Goal: Task Accomplishment & Management: Use online tool/utility

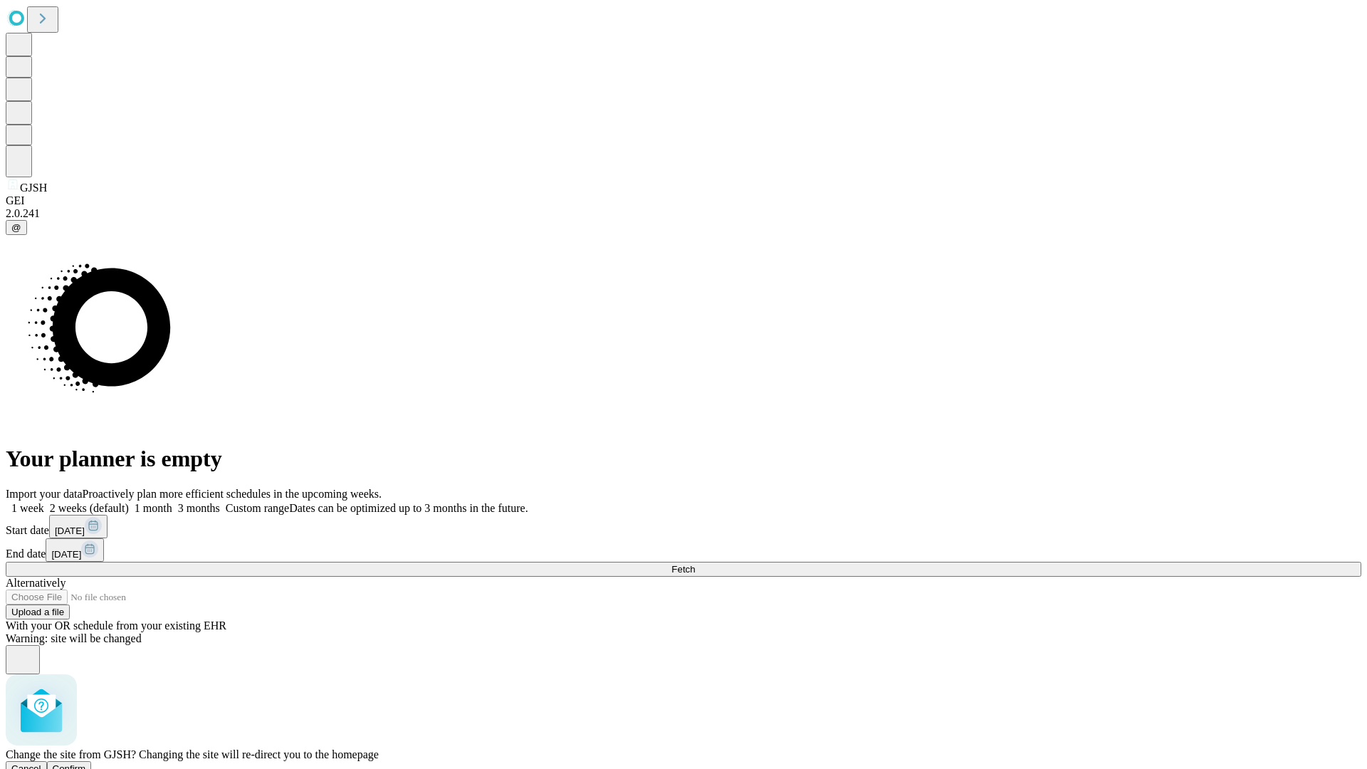
click at [86, 763] on span "Confirm" at bounding box center [69, 768] width 33 height 11
click at [129, 502] on label "2 weeks (default)" at bounding box center [86, 508] width 85 height 12
click at [695, 564] on span "Fetch" at bounding box center [684, 569] width 24 height 11
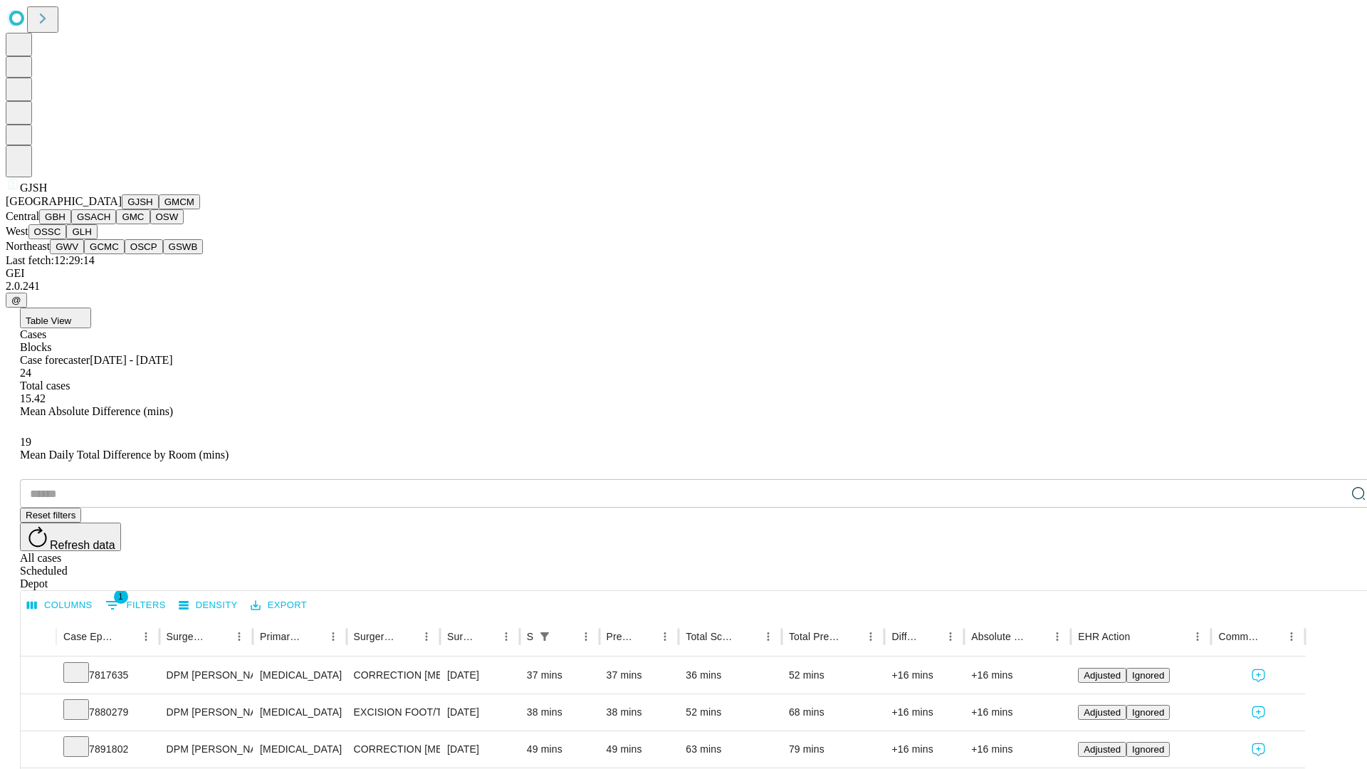
click at [159, 209] on button "GMCM" at bounding box center [179, 201] width 41 height 15
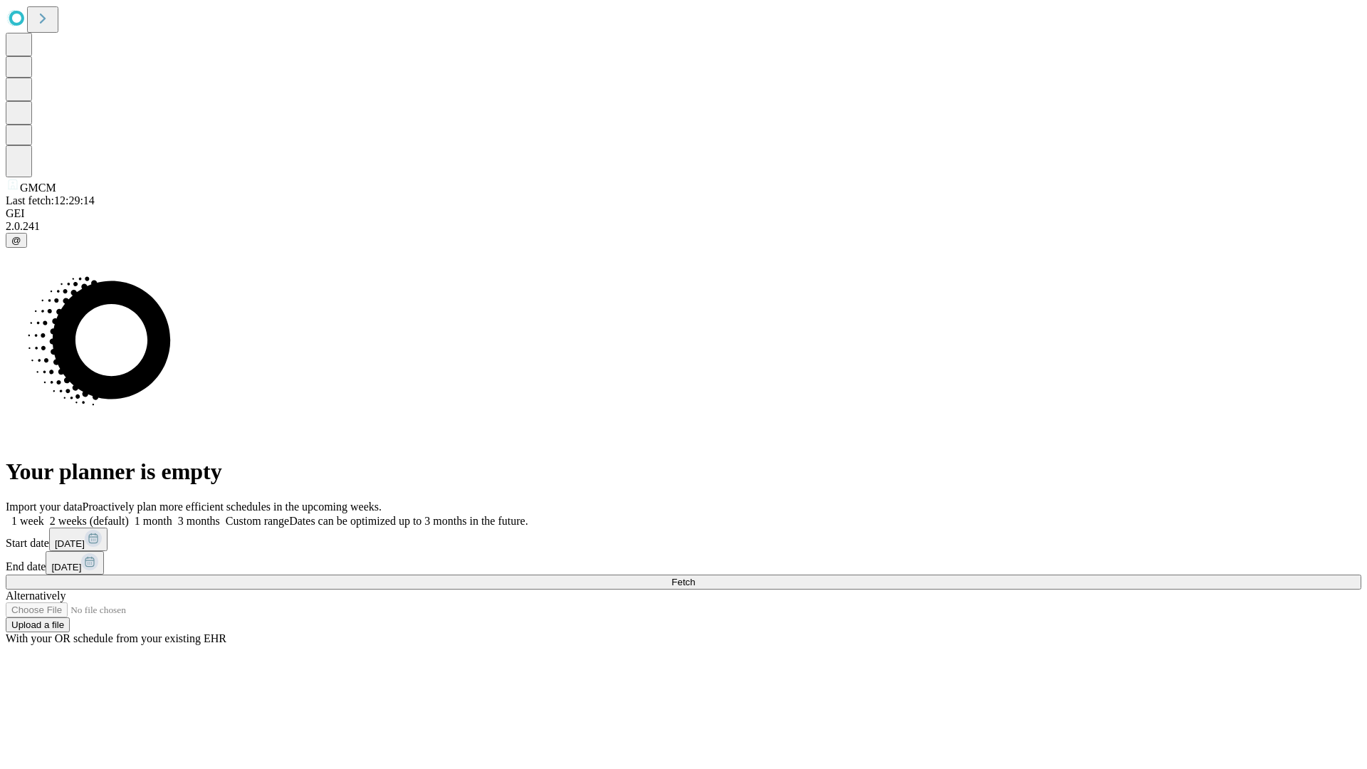
click at [129, 515] on label "2 weeks (default)" at bounding box center [86, 521] width 85 height 12
click at [695, 577] on span "Fetch" at bounding box center [684, 582] width 24 height 11
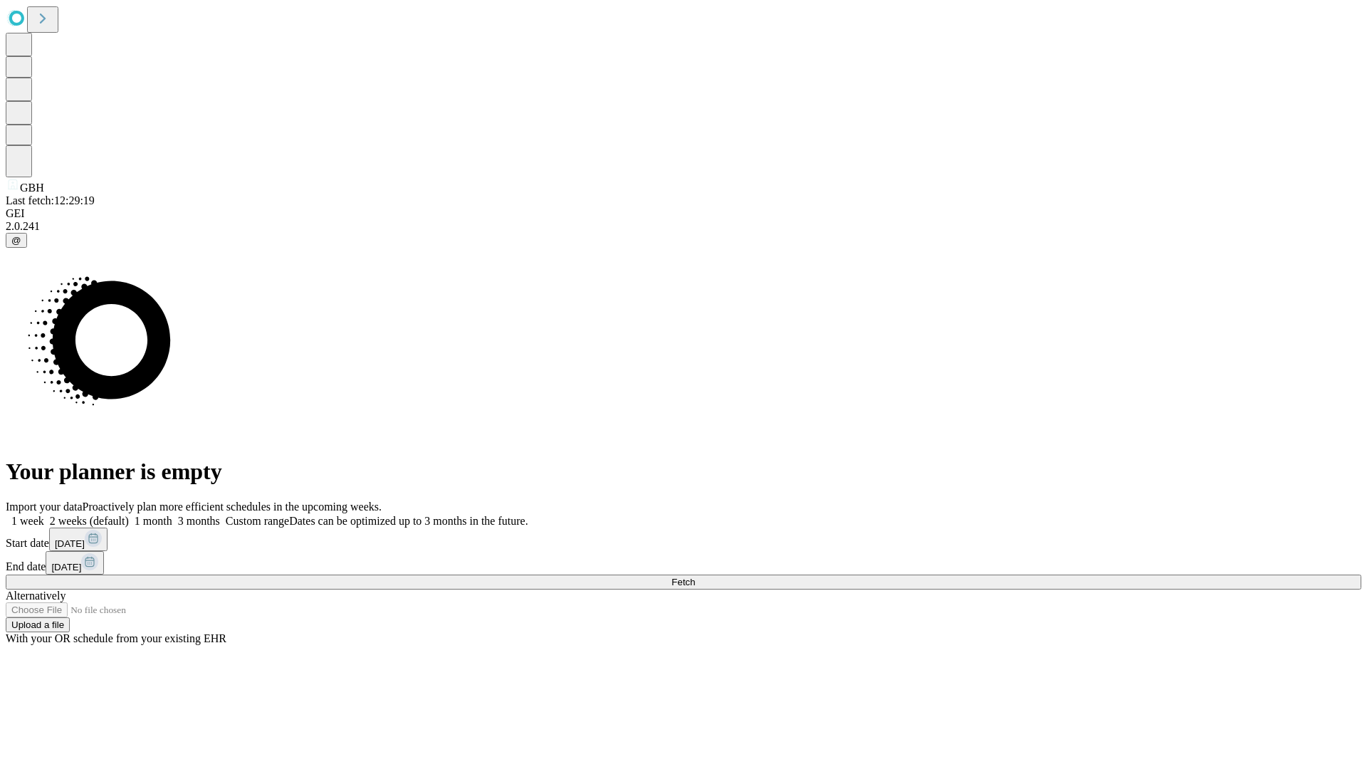
click at [129, 515] on label "2 weeks (default)" at bounding box center [86, 521] width 85 height 12
click at [695, 577] on span "Fetch" at bounding box center [684, 582] width 24 height 11
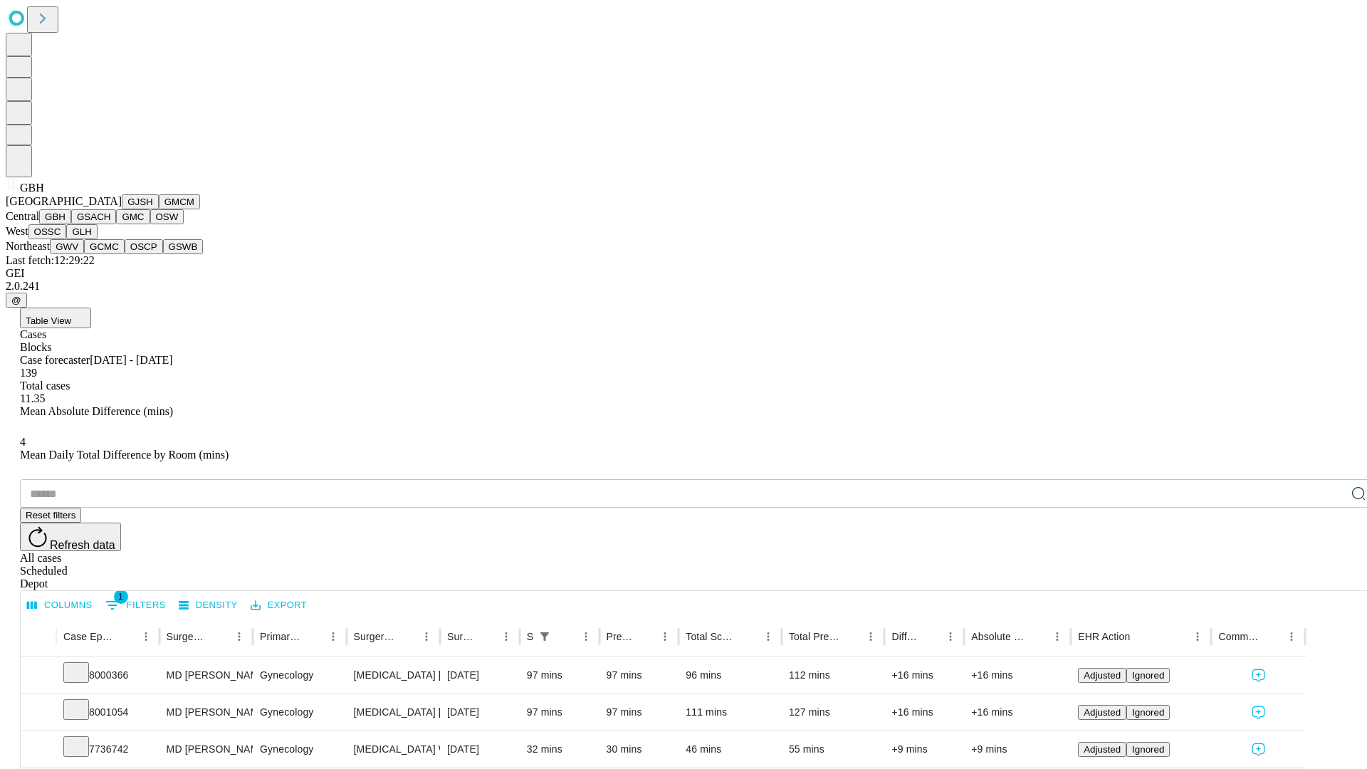
click at [110, 224] on button "GSACH" at bounding box center [93, 216] width 45 height 15
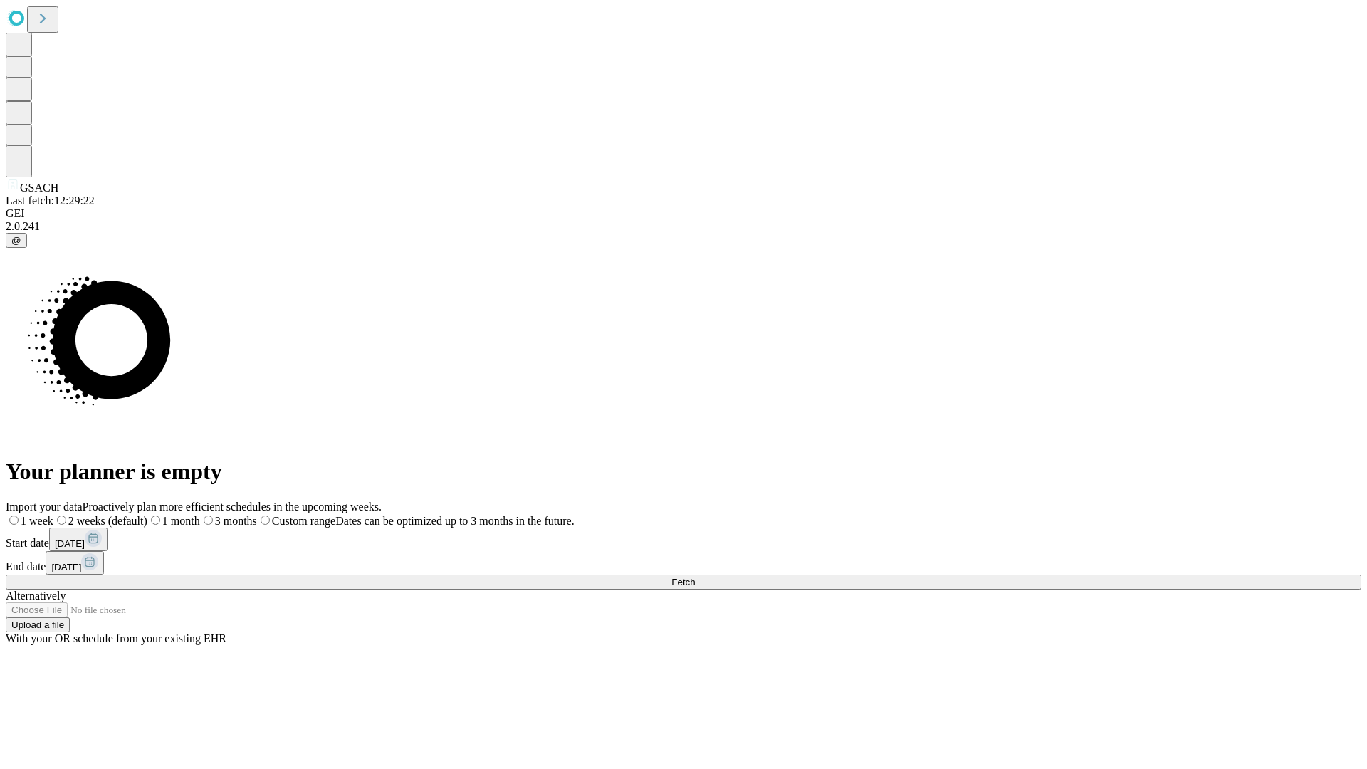
click at [147, 515] on label "2 weeks (default)" at bounding box center [100, 521] width 94 height 12
click at [695, 577] on span "Fetch" at bounding box center [684, 582] width 24 height 11
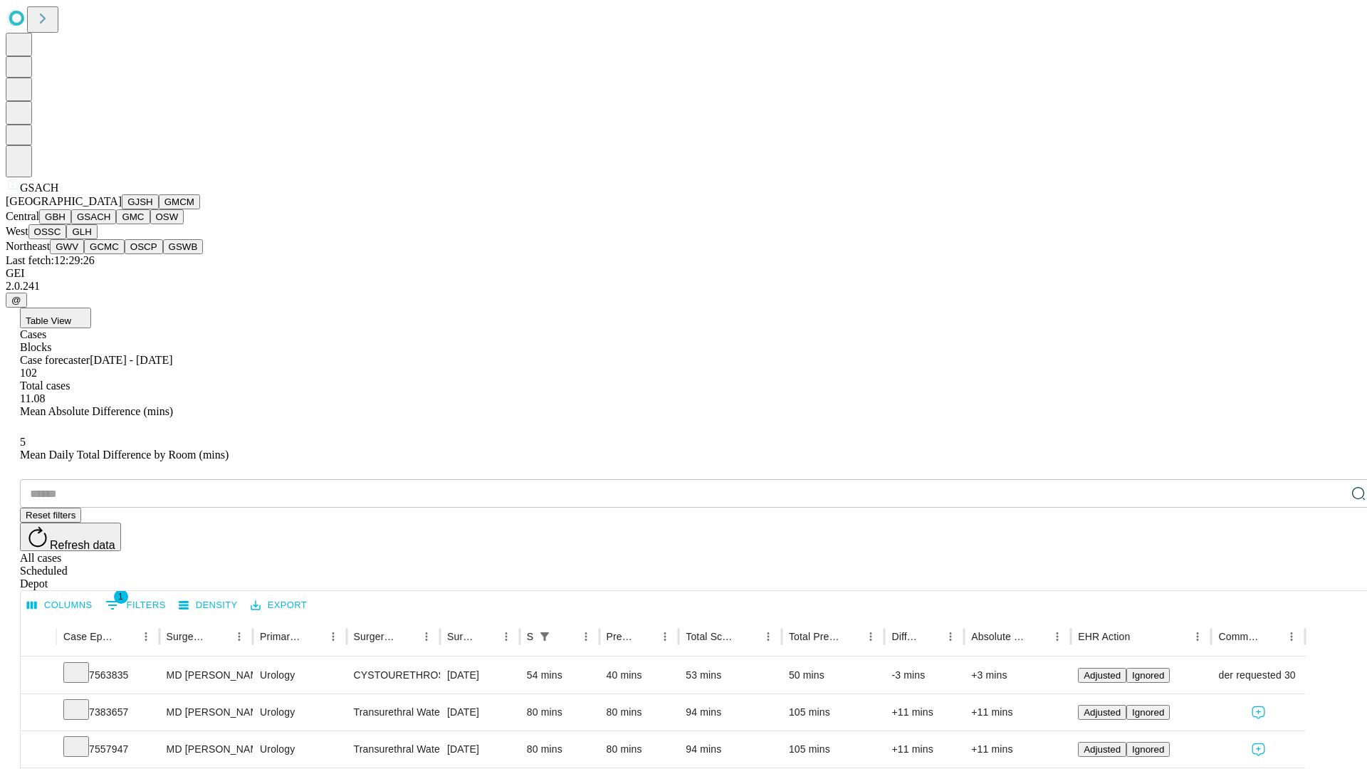
click at [116, 224] on button "GMC" at bounding box center [132, 216] width 33 height 15
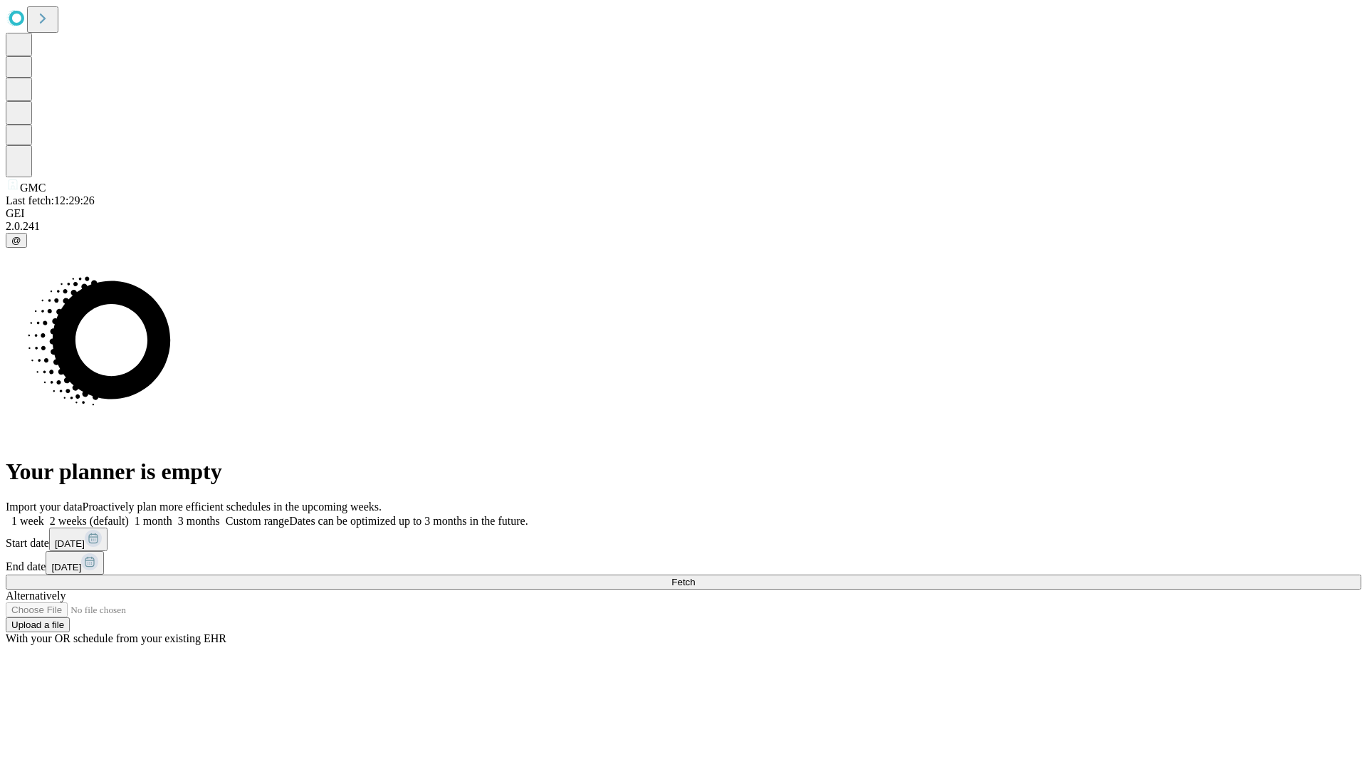
click at [695, 577] on span "Fetch" at bounding box center [684, 582] width 24 height 11
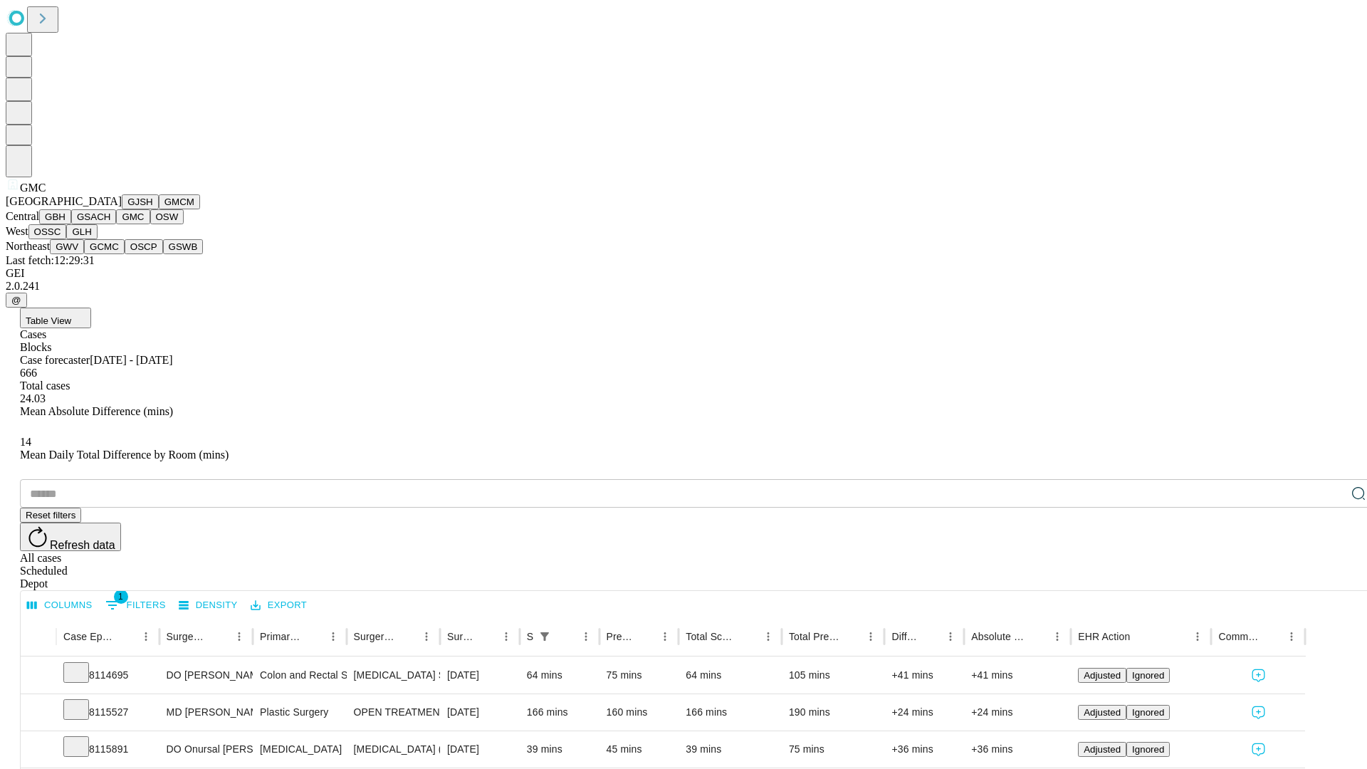
click at [150, 224] on button "OSW" at bounding box center [167, 216] width 34 height 15
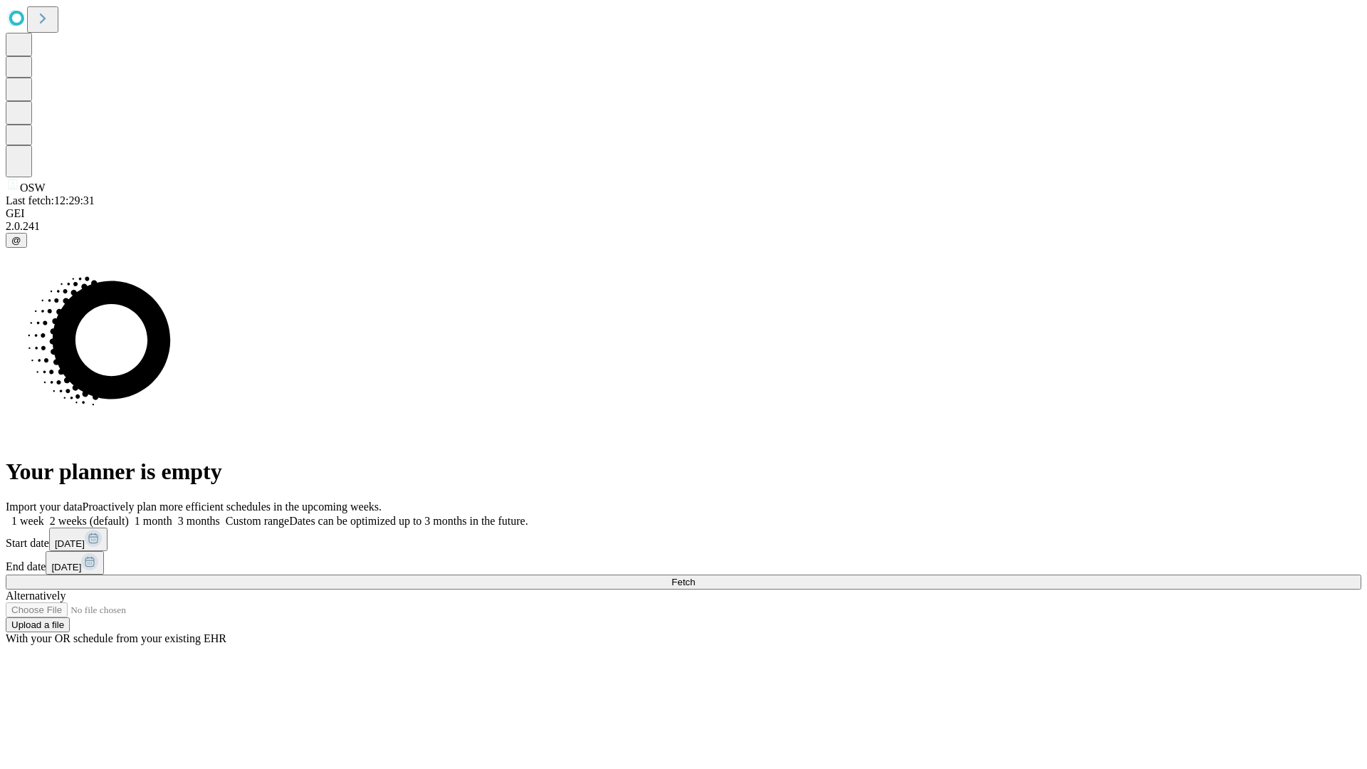
click at [129, 515] on label "2 weeks (default)" at bounding box center [86, 521] width 85 height 12
click at [695, 577] on span "Fetch" at bounding box center [684, 582] width 24 height 11
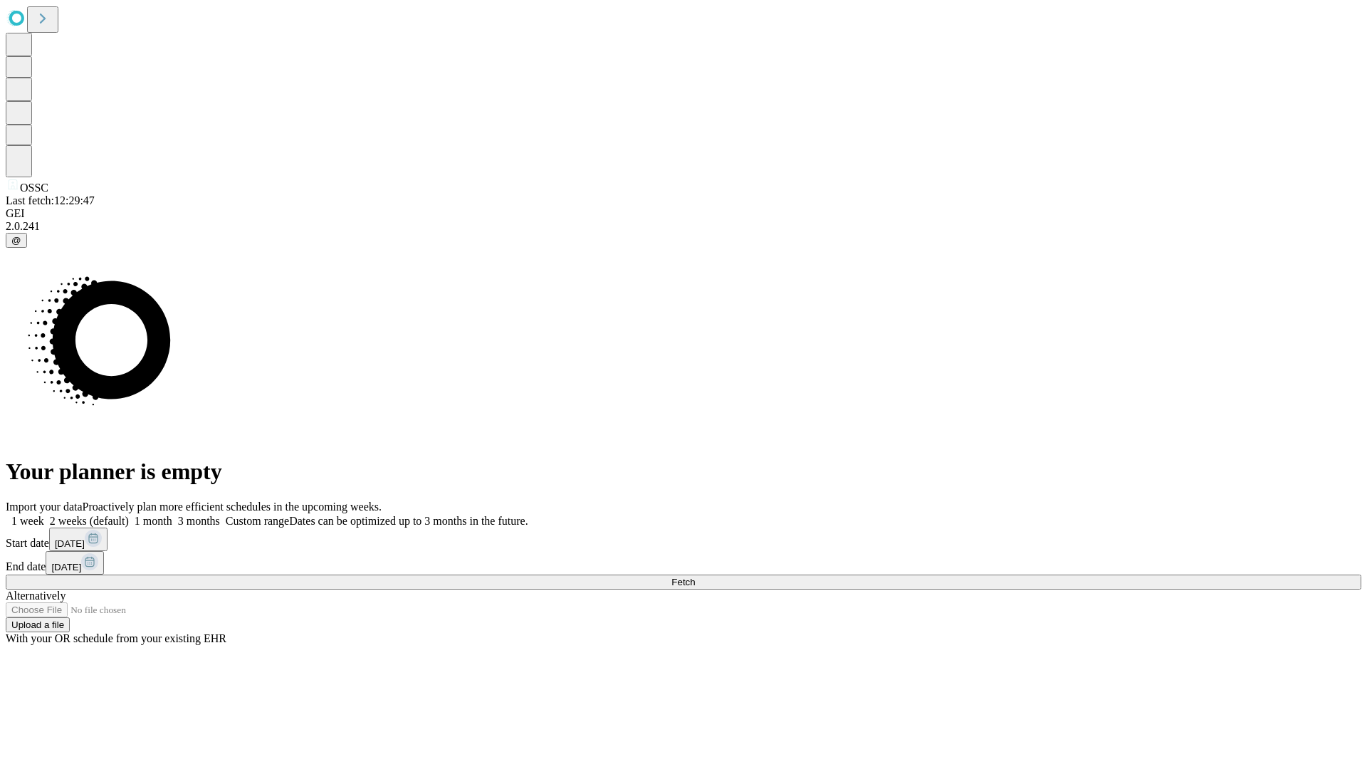
click at [129, 515] on label "2 weeks (default)" at bounding box center [86, 521] width 85 height 12
click at [695, 577] on span "Fetch" at bounding box center [684, 582] width 24 height 11
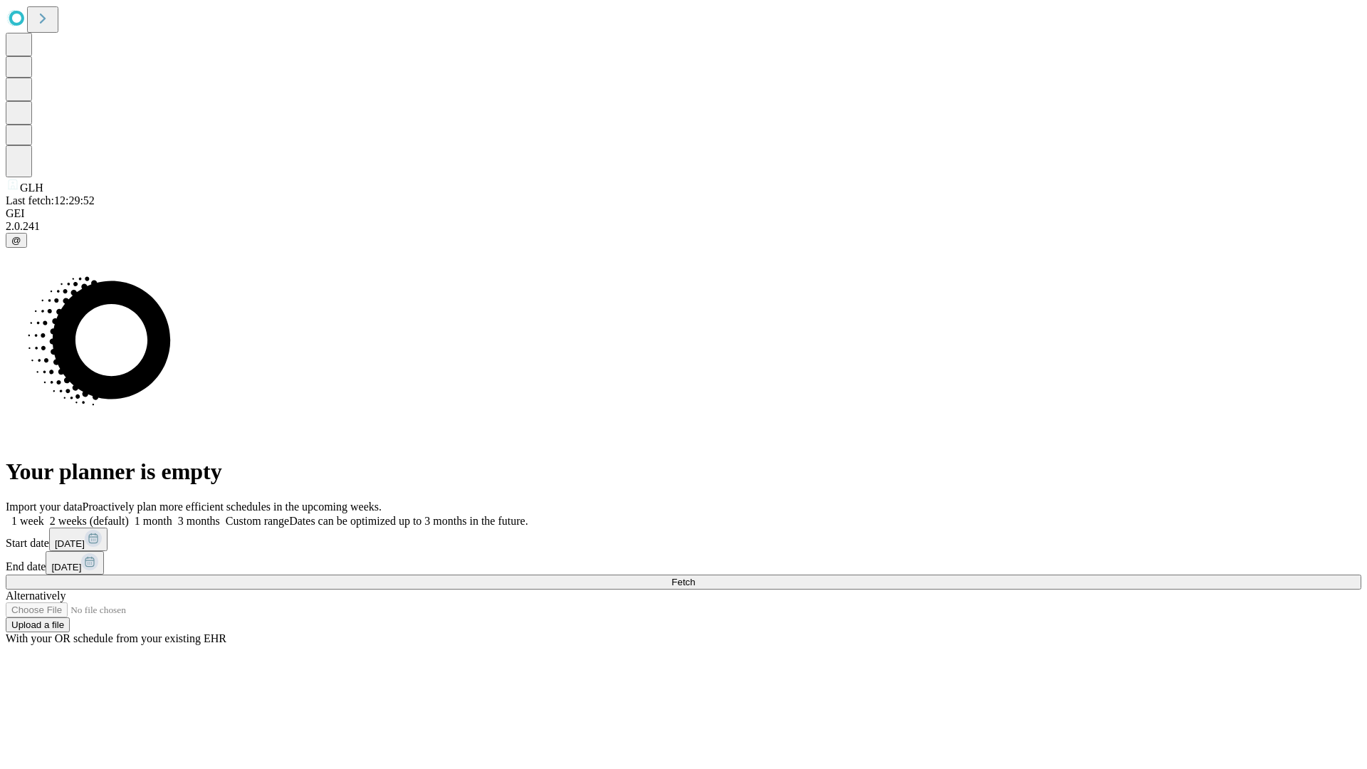
click at [129, 515] on label "2 weeks (default)" at bounding box center [86, 521] width 85 height 12
click at [695, 577] on span "Fetch" at bounding box center [684, 582] width 24 height 11
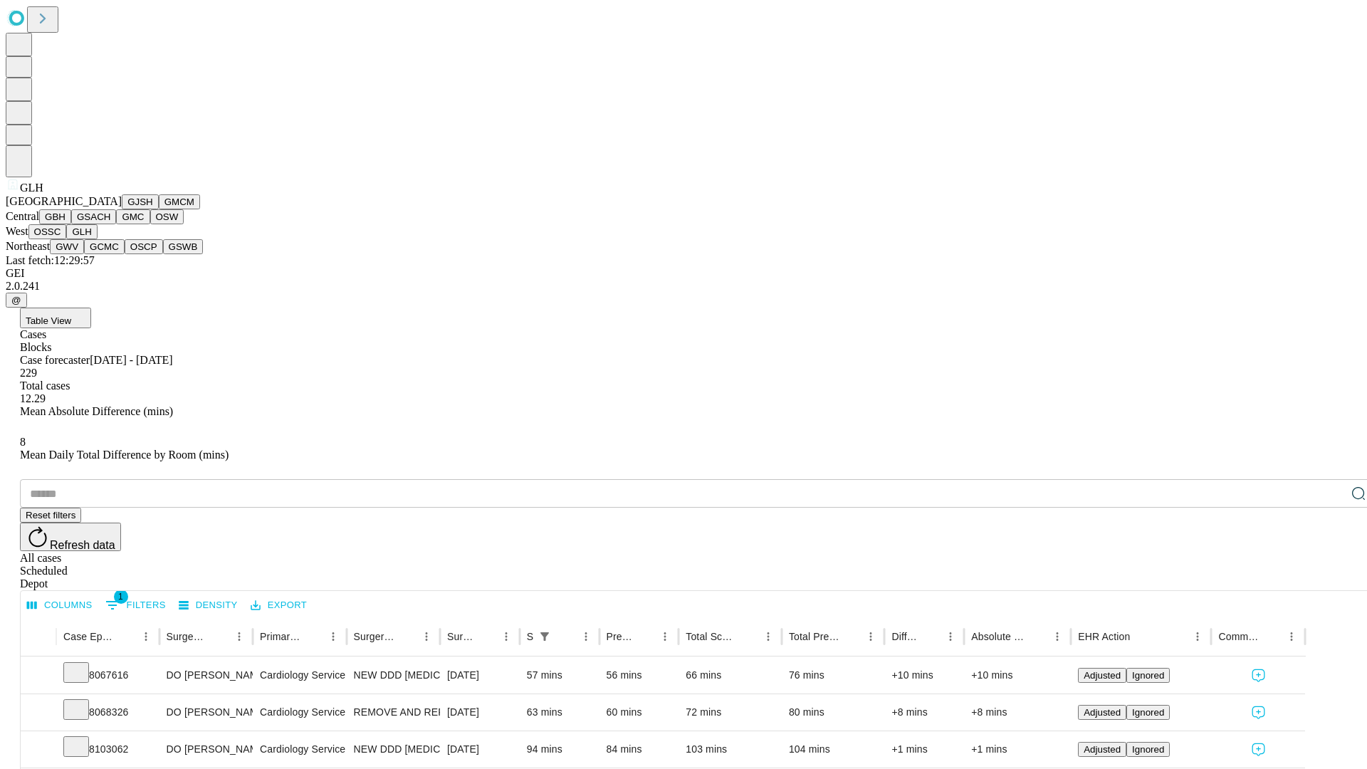
click at [84, 254] on button "GWV" at bounding box center [67, 246] width 34 height 15
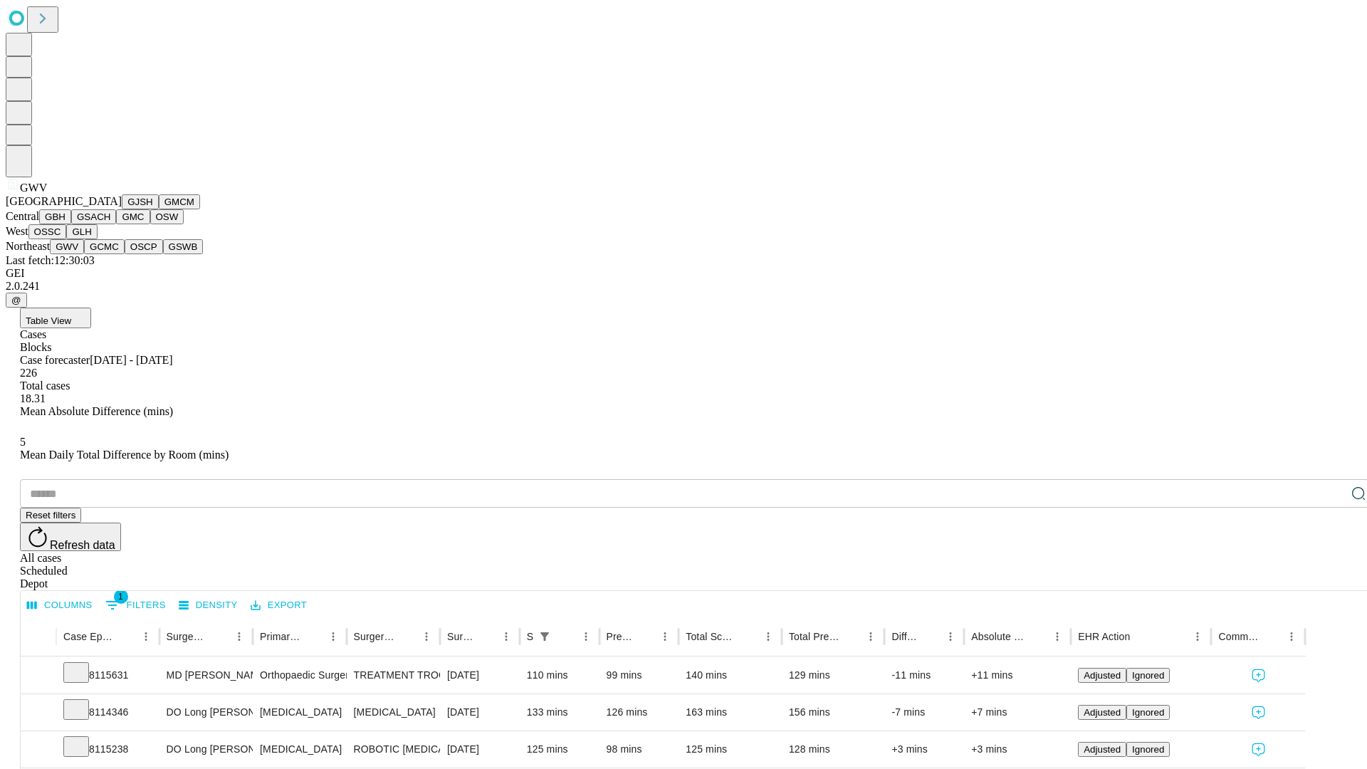
click at [110, 254] on button "GCMC" at bounding box center [104, 246] width 41 height 15
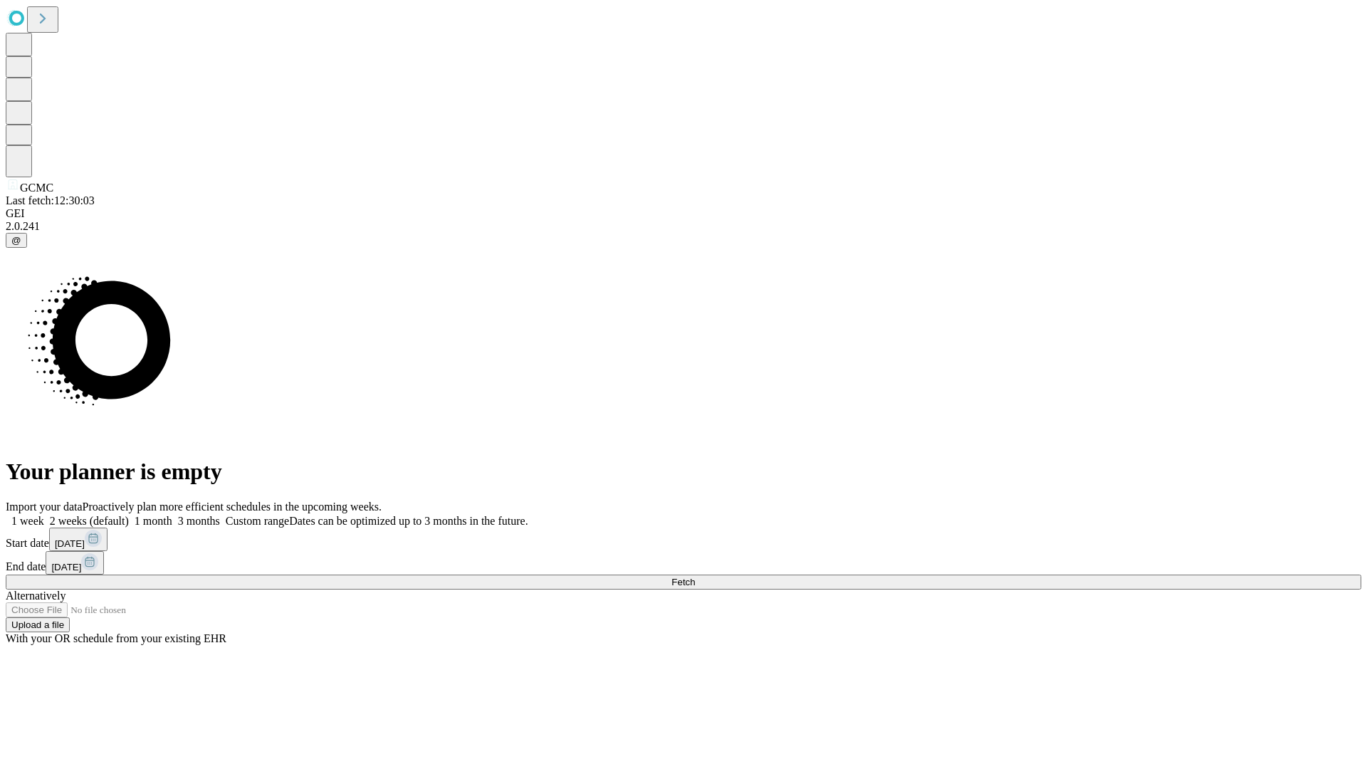
click at [129, 515] on label "2 weeks (default)" at bounding box center [86, 521] width 85 height 12
click at [695, 577] on span "Fetch" at bounding box center [684, 582] width 24 height 11
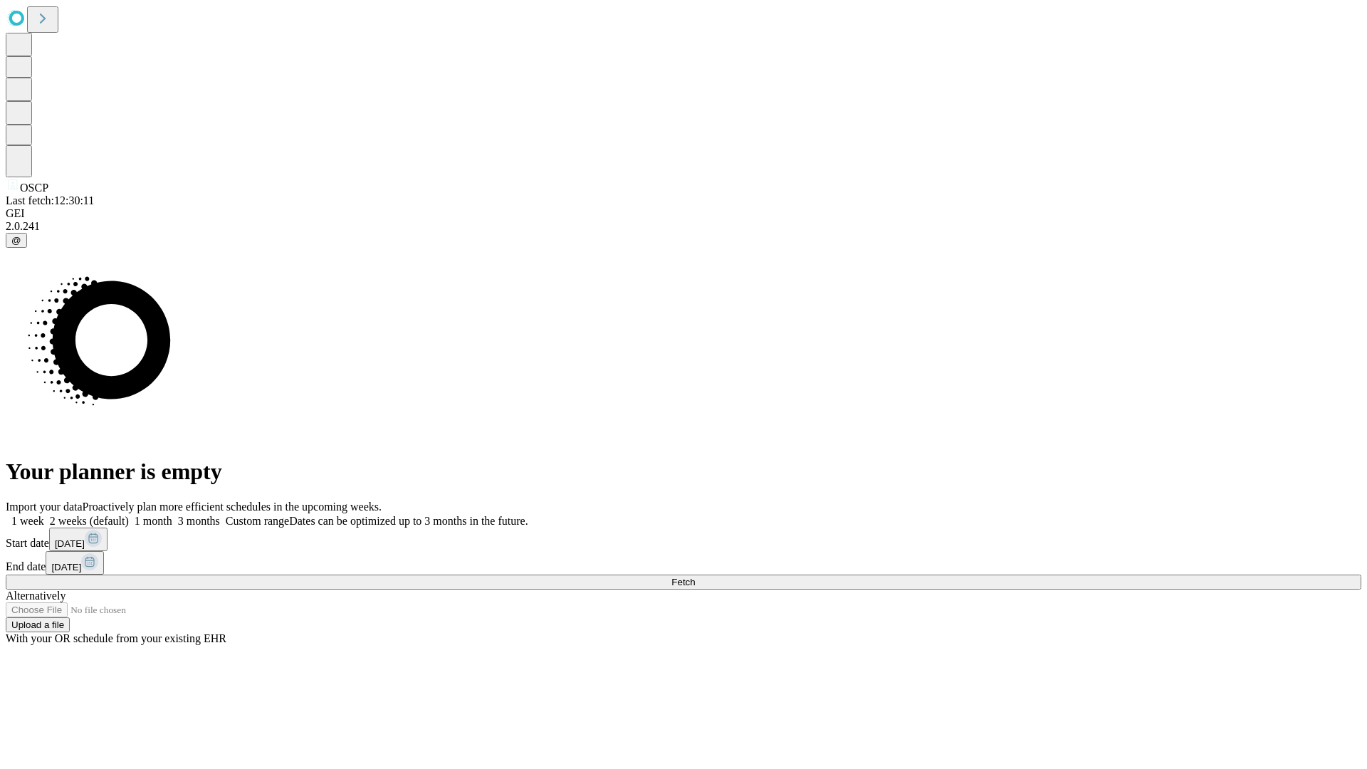
click at [129, 515] on label "2 weeks (default)" at bounding box center [86, 521] width 85 height 12
click at [695, 577] on span "Fetch" at bounding box center [684, 582] width 24 height 11
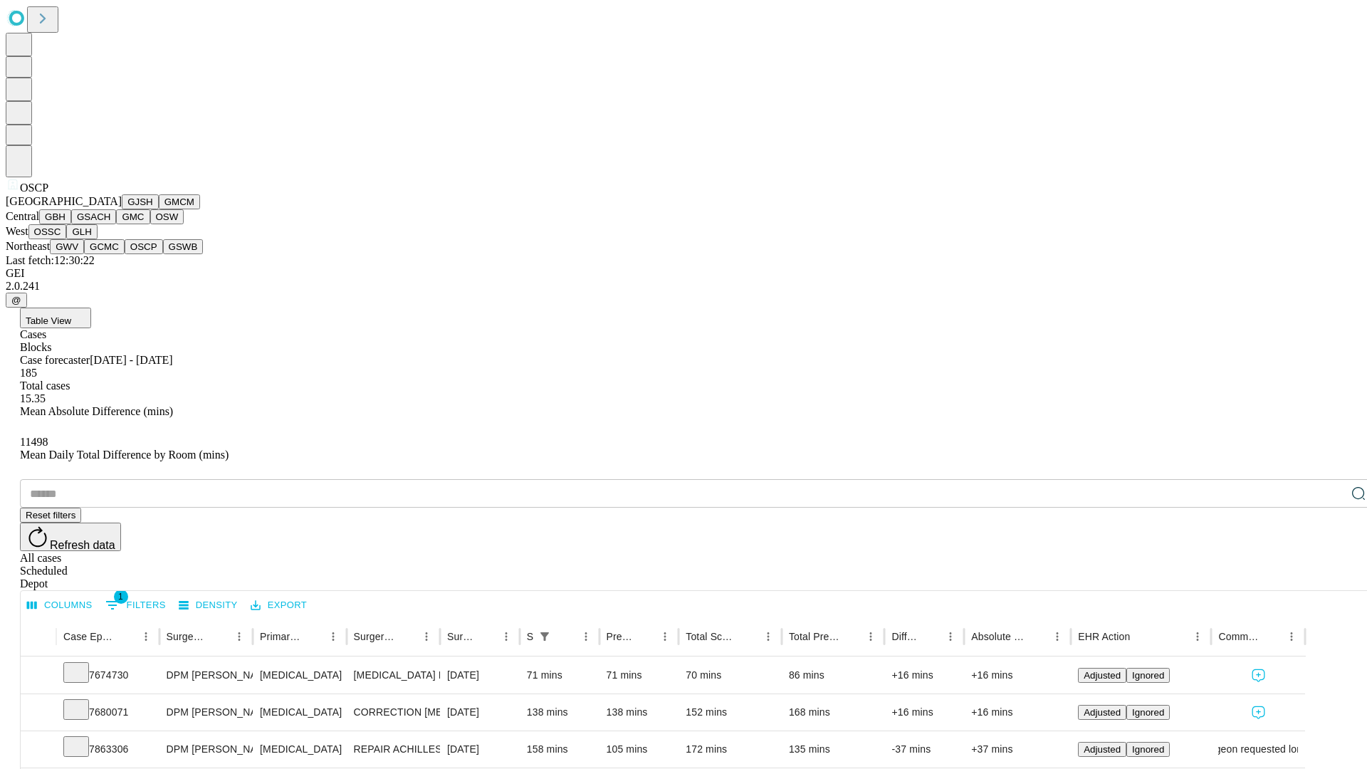
click at [163, 254] on button "GSWB" at bounding box center [183, 246] width 41 height 15
